Goal: Check status

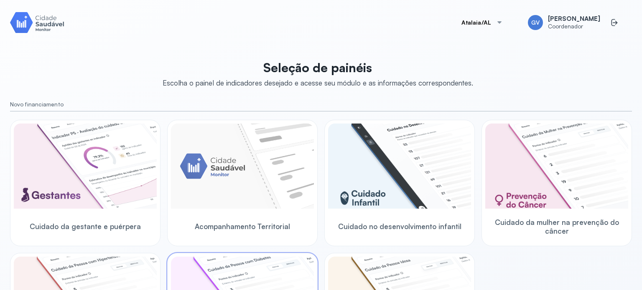
scroll to position [249, 0]
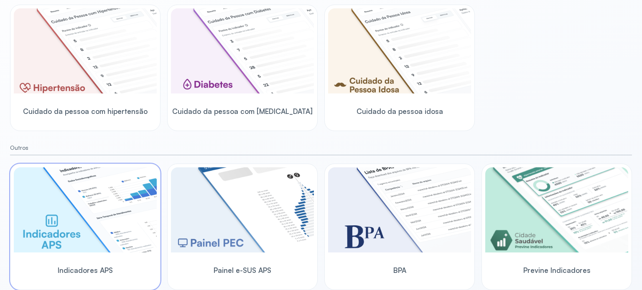
click at [135, 223] on img at bounding box center [85, 209] width 143 height 85
